Goal: Check status: Check status

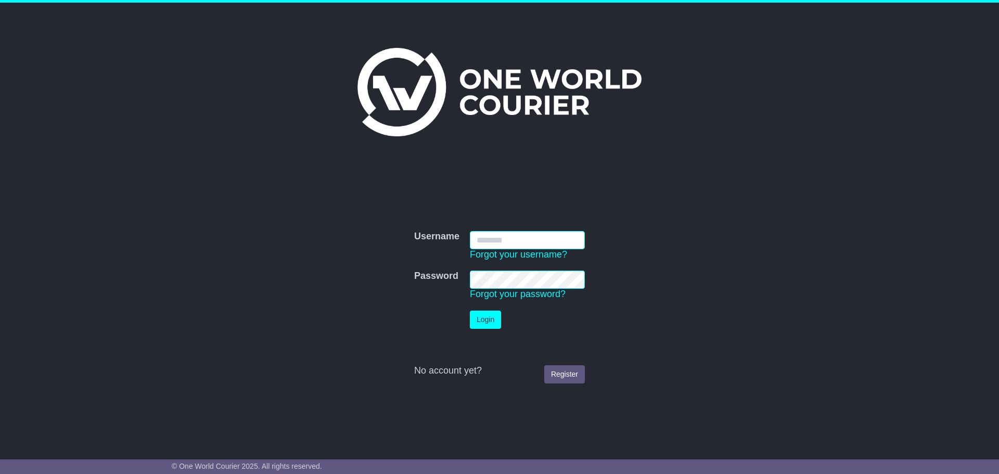
type input "**********"
click at [481, 317] on button "Login" at bounding box center [485, 320] width 31 height 18
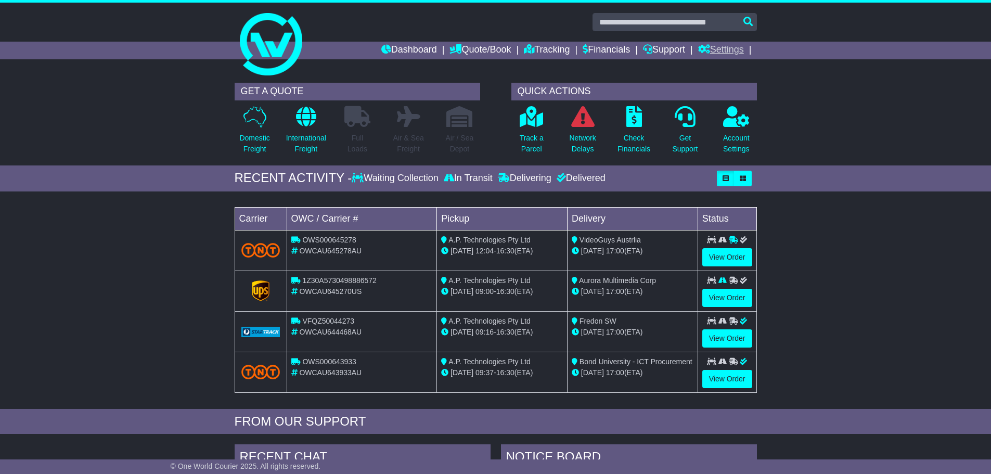
click at [715, 46] on link "Settings" at bounding box center [721, 51] width 46 height 18
click at [591, 178] on div "Delivered" at bounding box center [580, 178] width 52 height 11
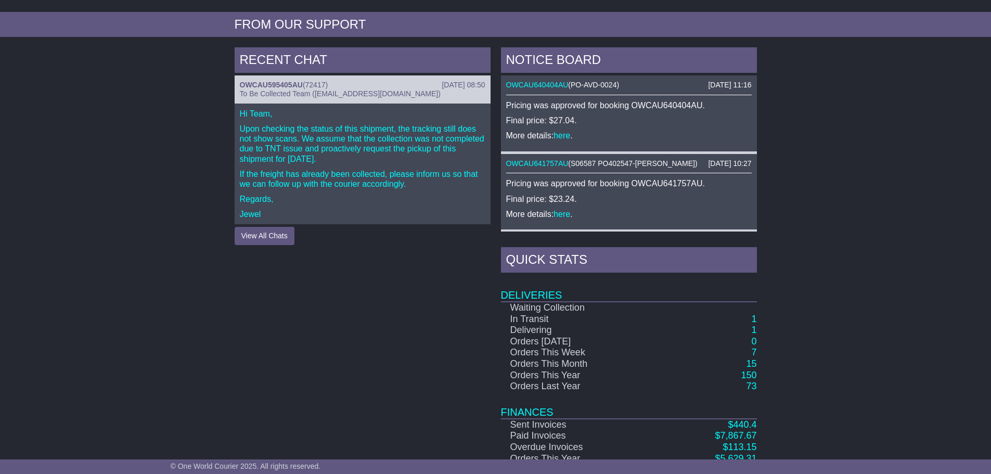
scroll to position [434, 0]
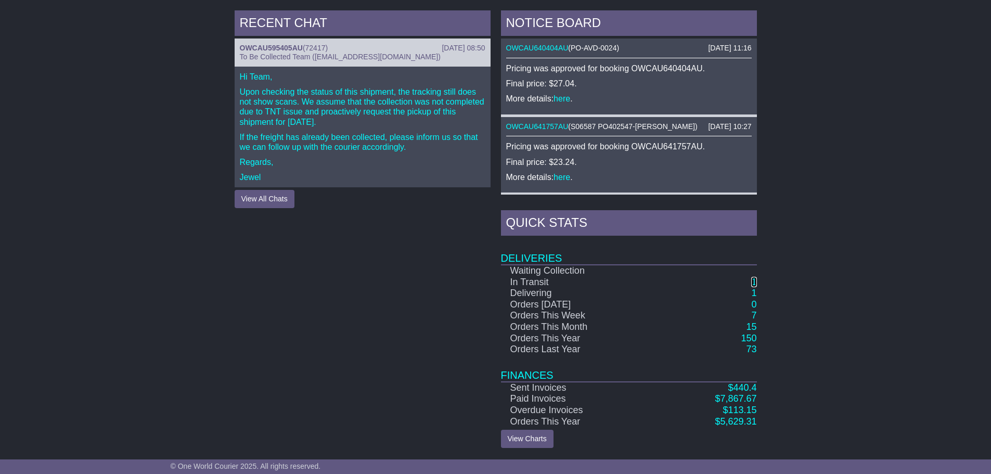
click at [755, 285] on link "1" at bounding box center [753, 282] width 5 height 10
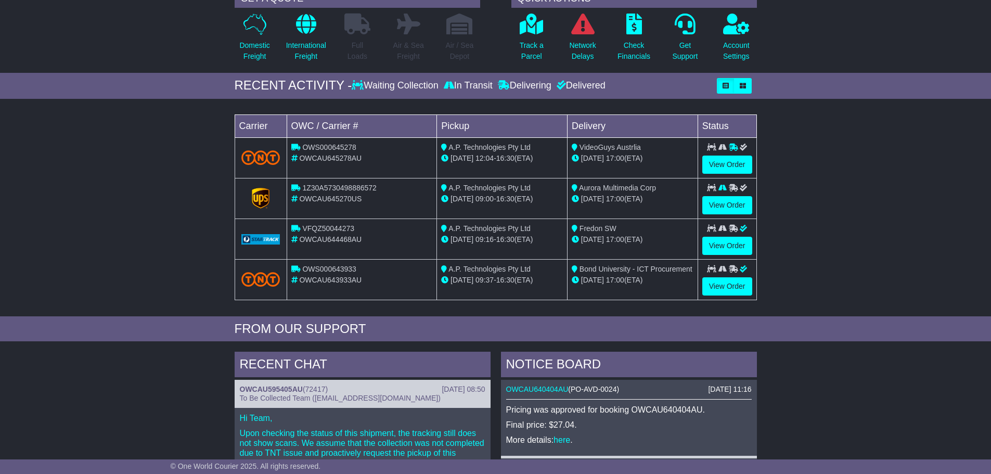
scroll to position [434, 0]
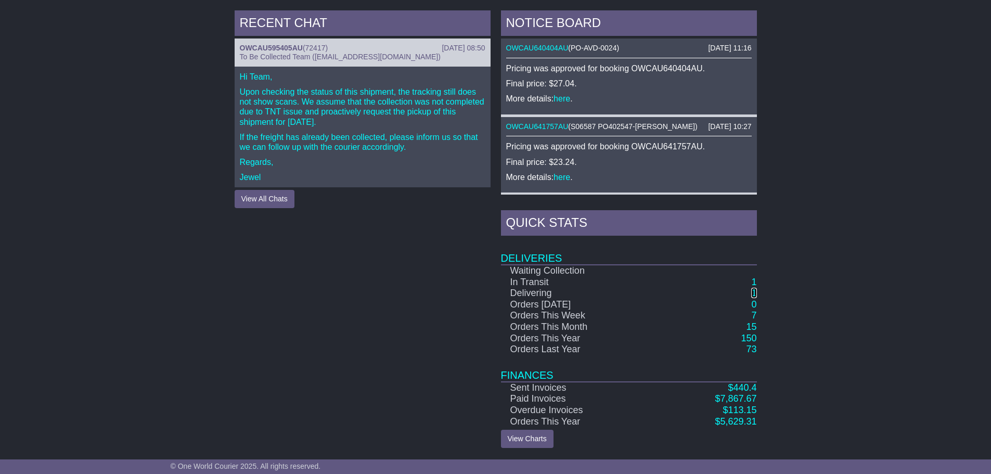
click at [752, 291] on link "1" at bounding box center [753, 293] width 5 height 10
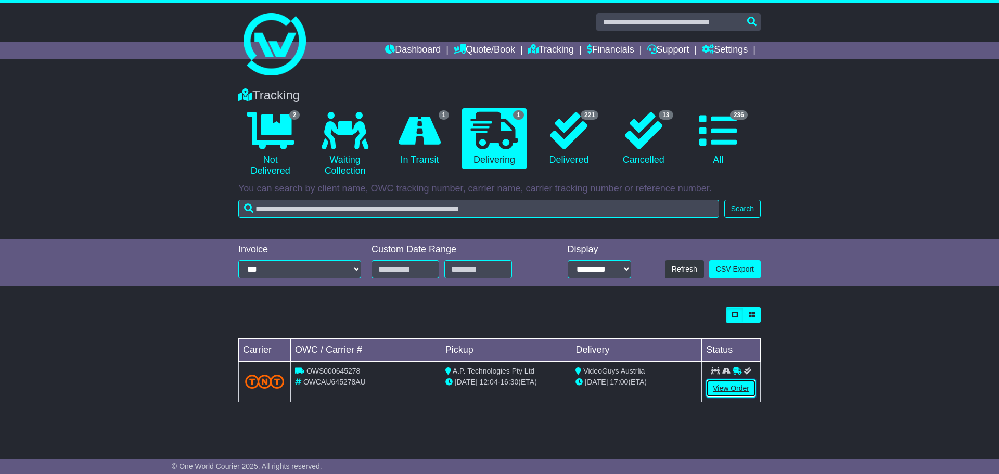
click at [740, 387] on link "View Order" at bounding box center [731, 388] width 50 height 18
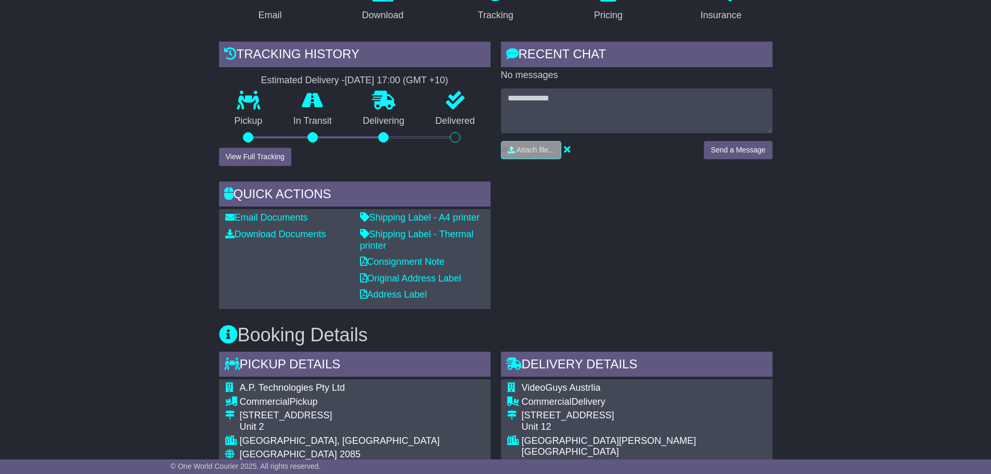
scroll to position [80, 0]
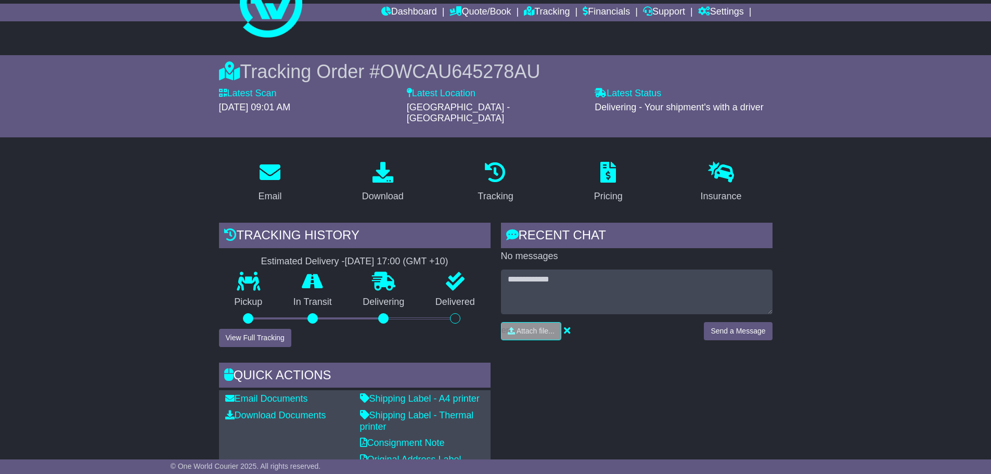
scroll to position [0, 0]
